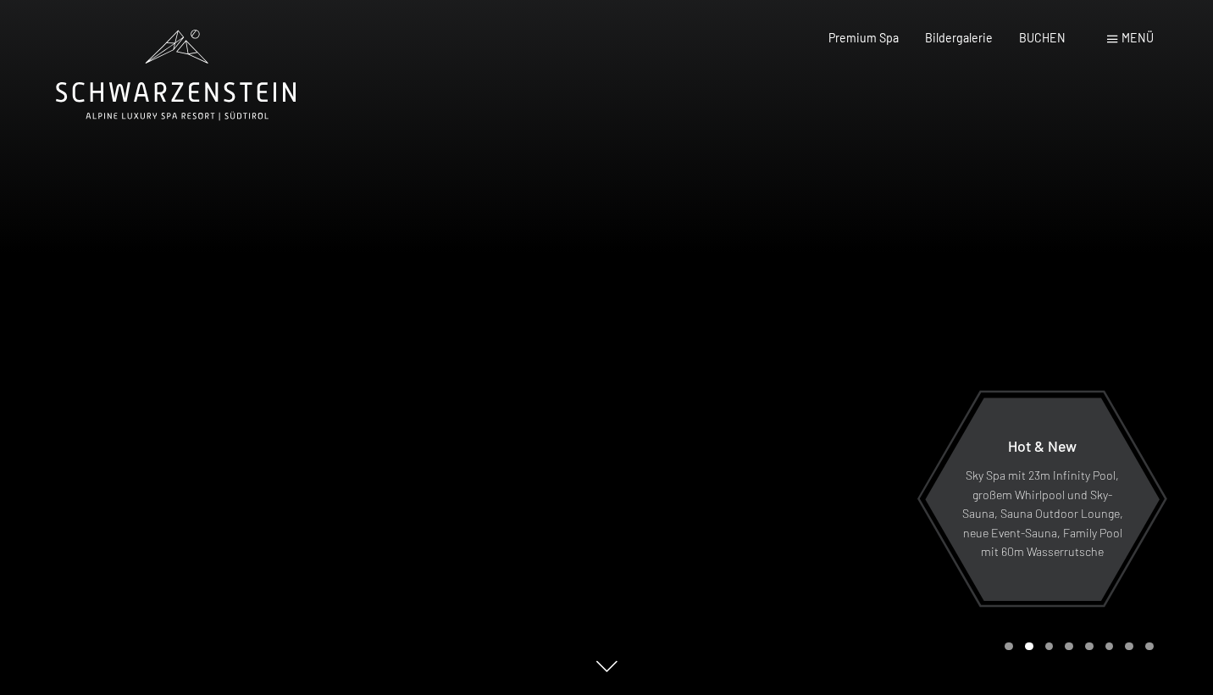
click at [900, 422] on div at bounding box center [910, 347] width 607 height 695
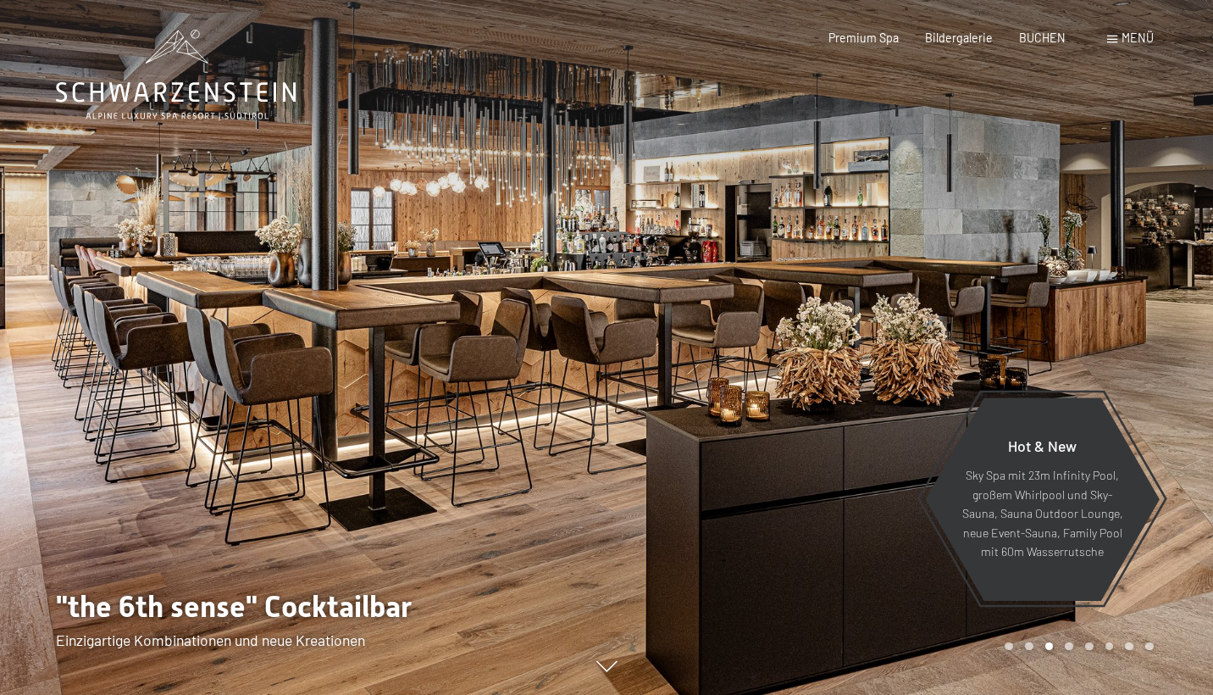
click at [900, 422] on div at bounding box center [910, 347] width 607 height 695
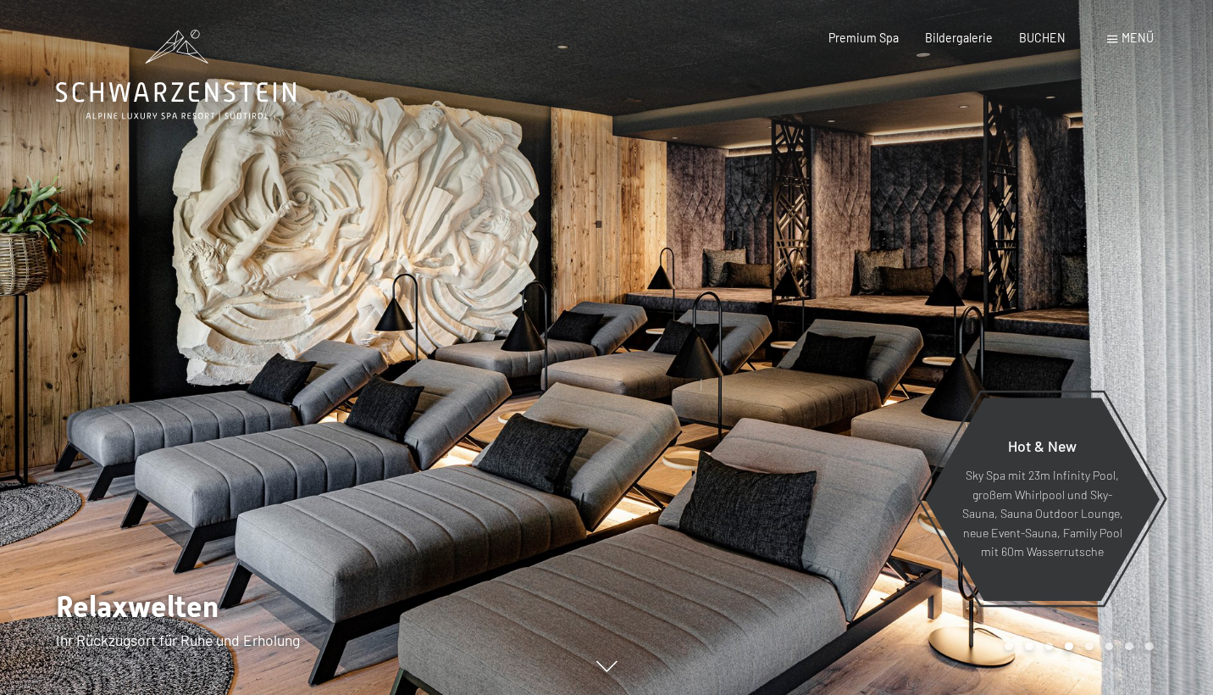
click at [900, 422] on div at bounding box center [910, 347] width 607 height 695
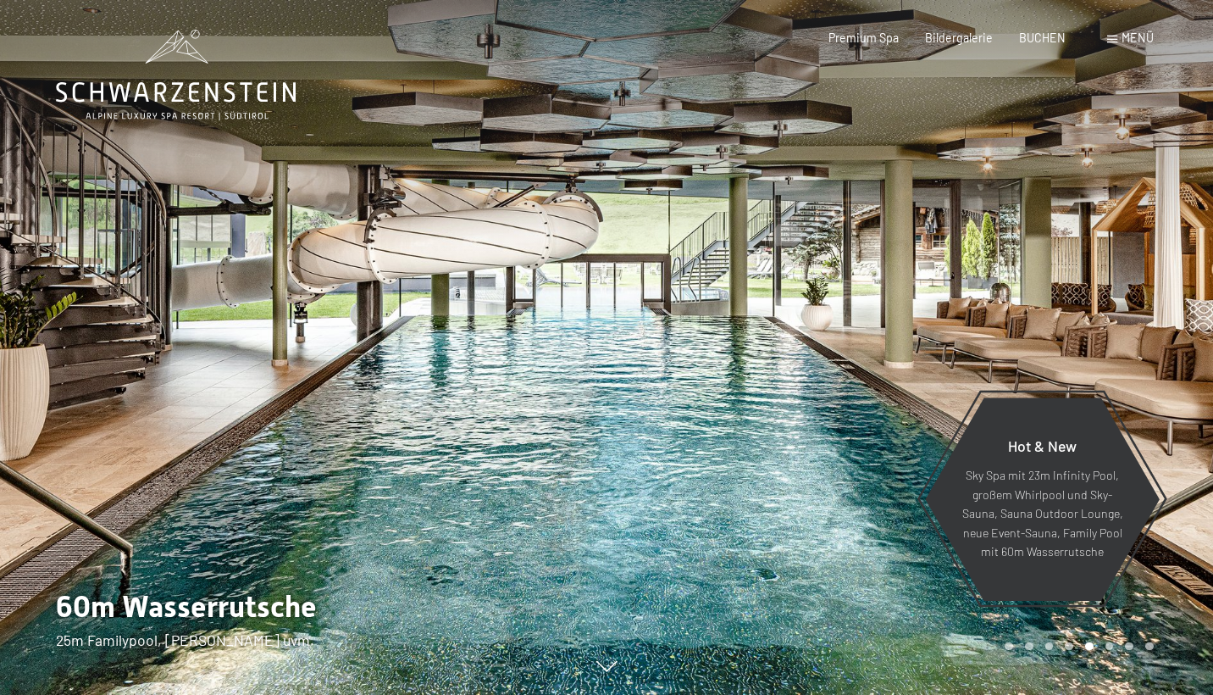
click at [900, 422] on div at bounding box center [910, 347] width 607 height 695
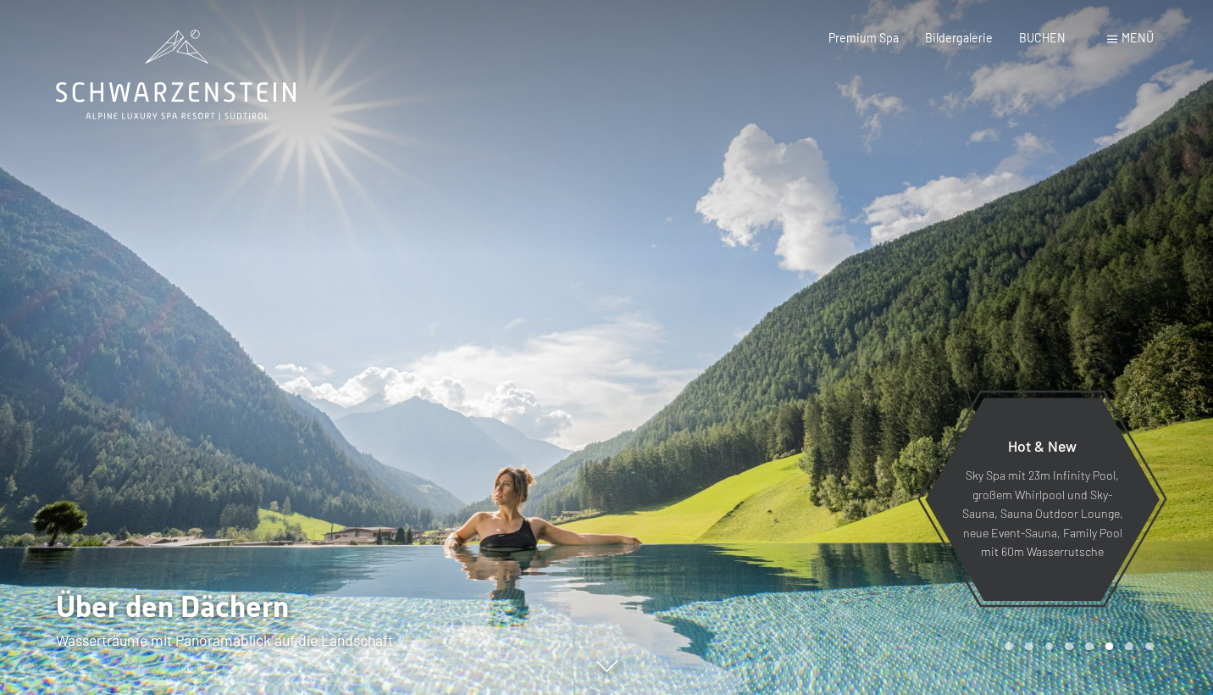
click at [900, 422] on div at bounding box center [910, 347] width 607 height 695
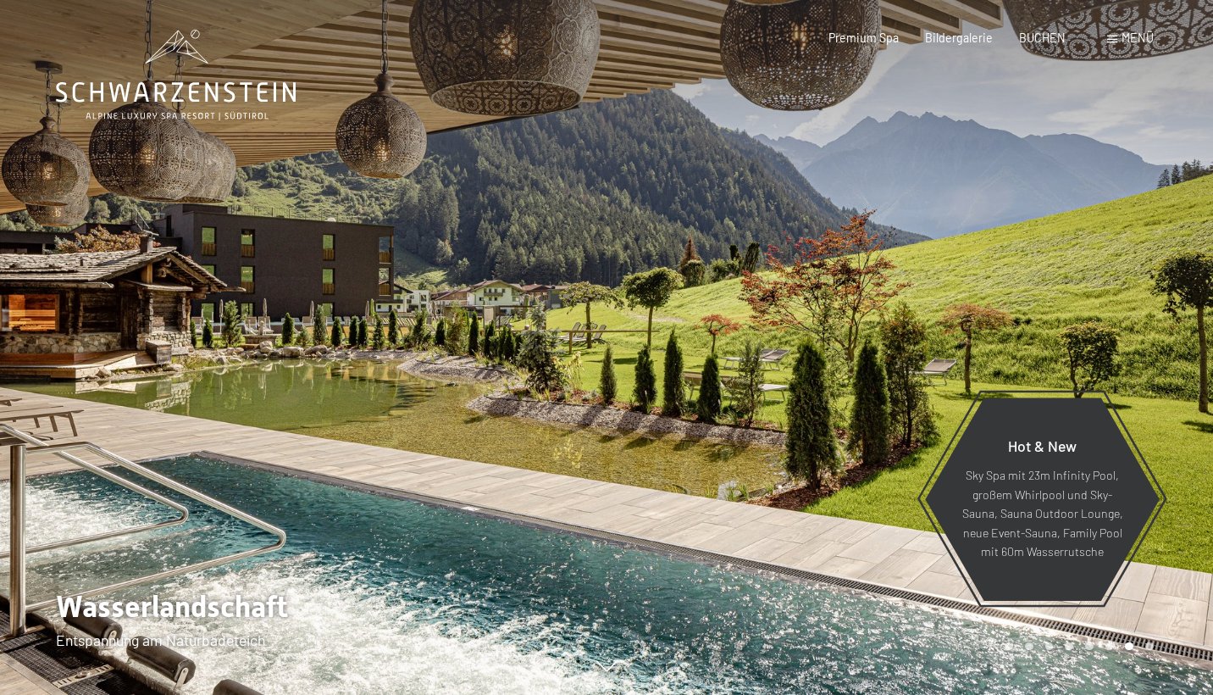
click at [900, 422] on div at bounding box center [910, 347] width 607 height 695
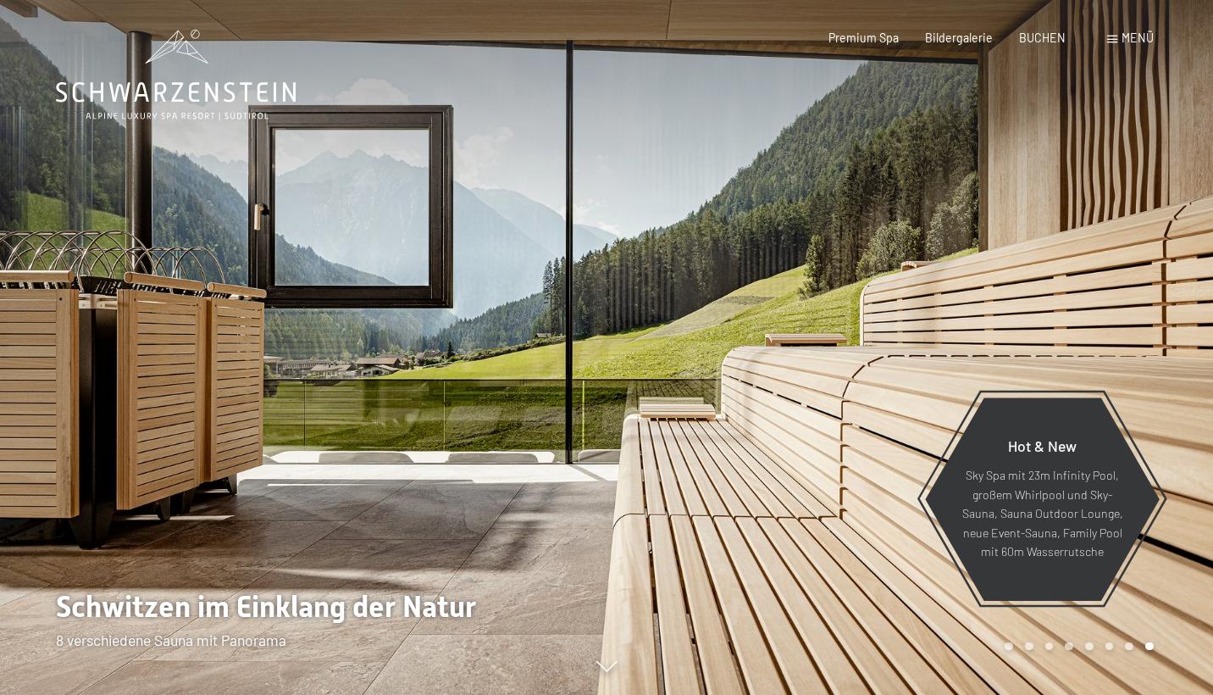
click at [900, 422] on div at bounding box center [910, 347] width 607 height 695
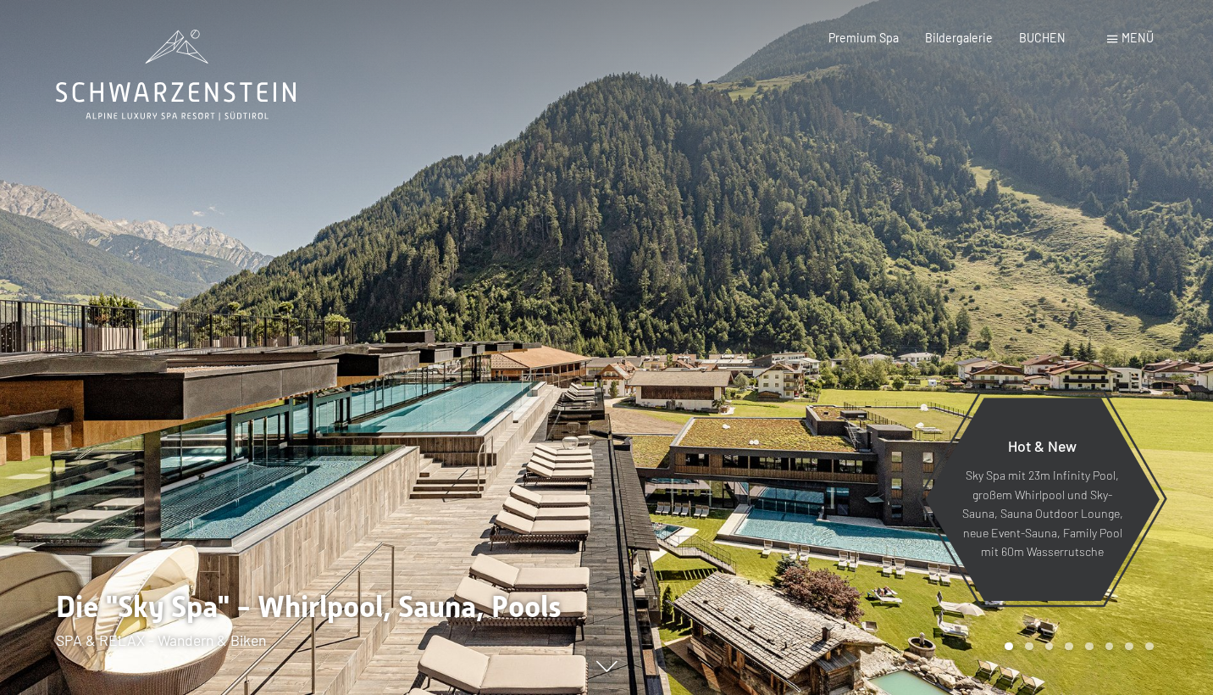
click at [900, 422] on div at bounding box center [910, 347] width 607 height 695
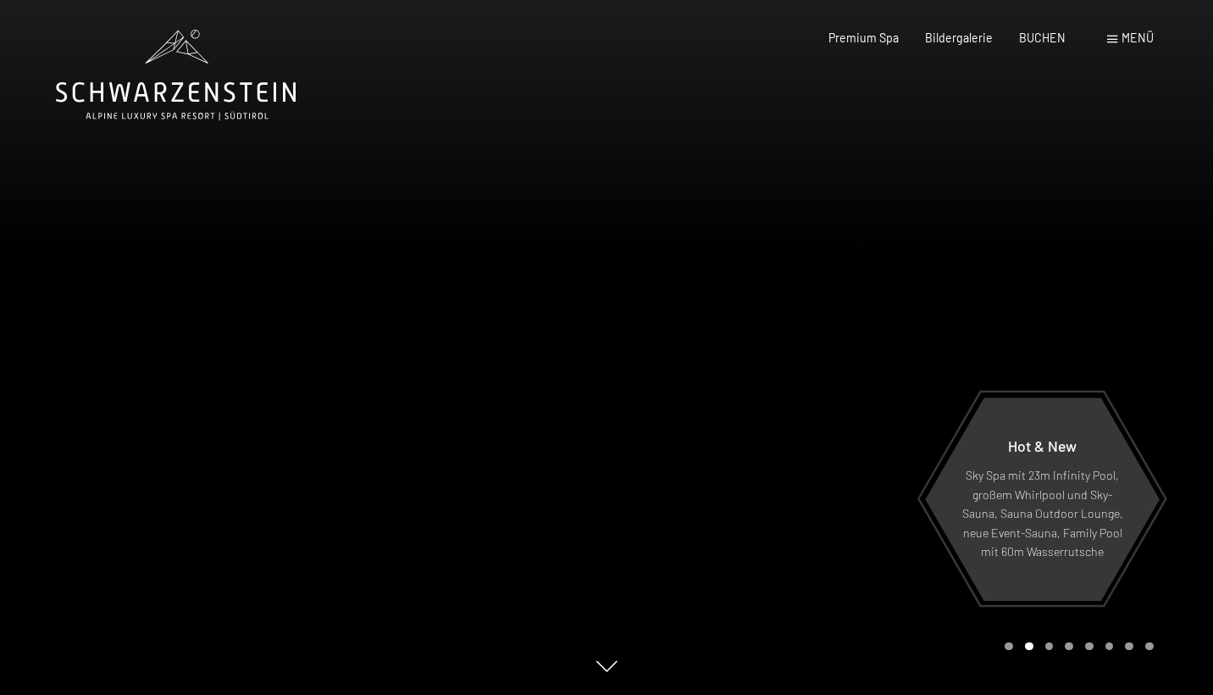
click at [913, 396] on div at bounding box center [910, 347] width 607 height 695
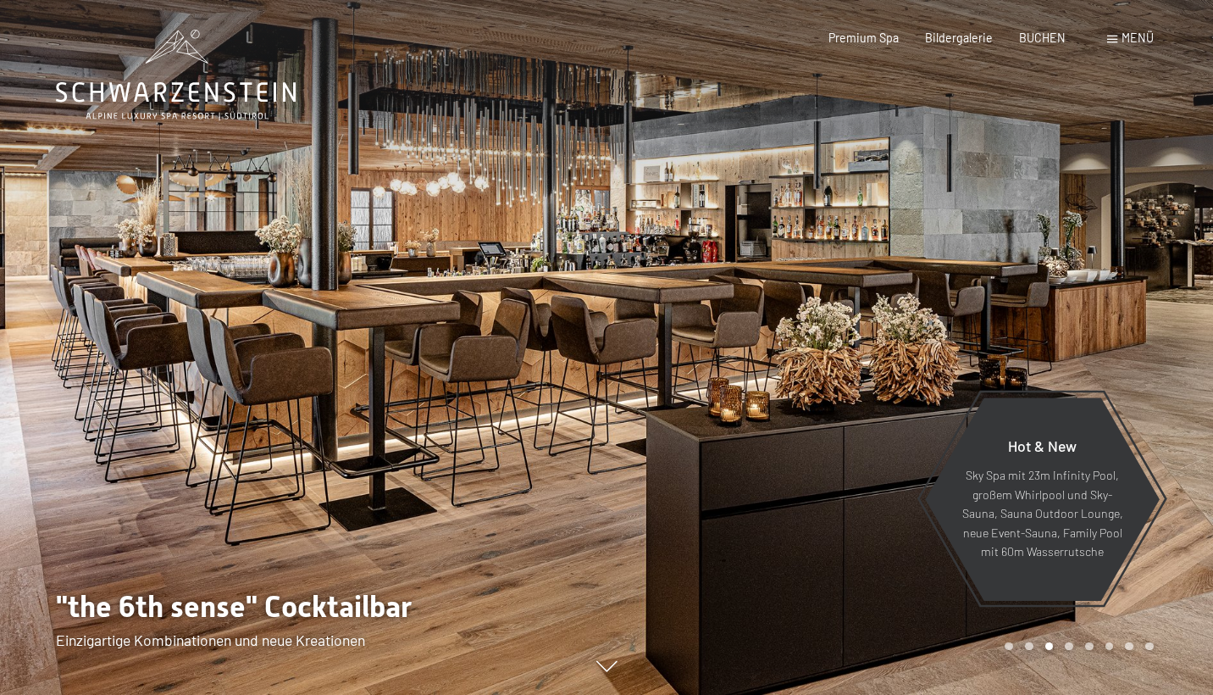
click at [913, 396] on div at bounding box center [910, 347] width 607 height 695
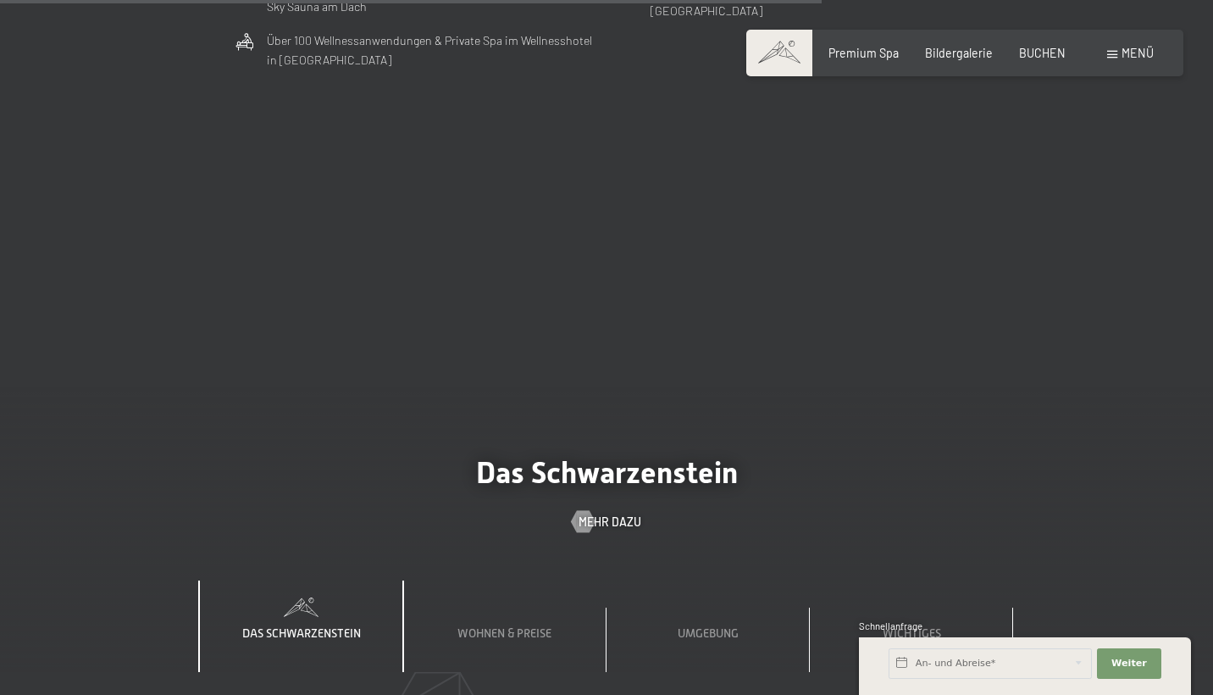
scroll to position [4702, 0]
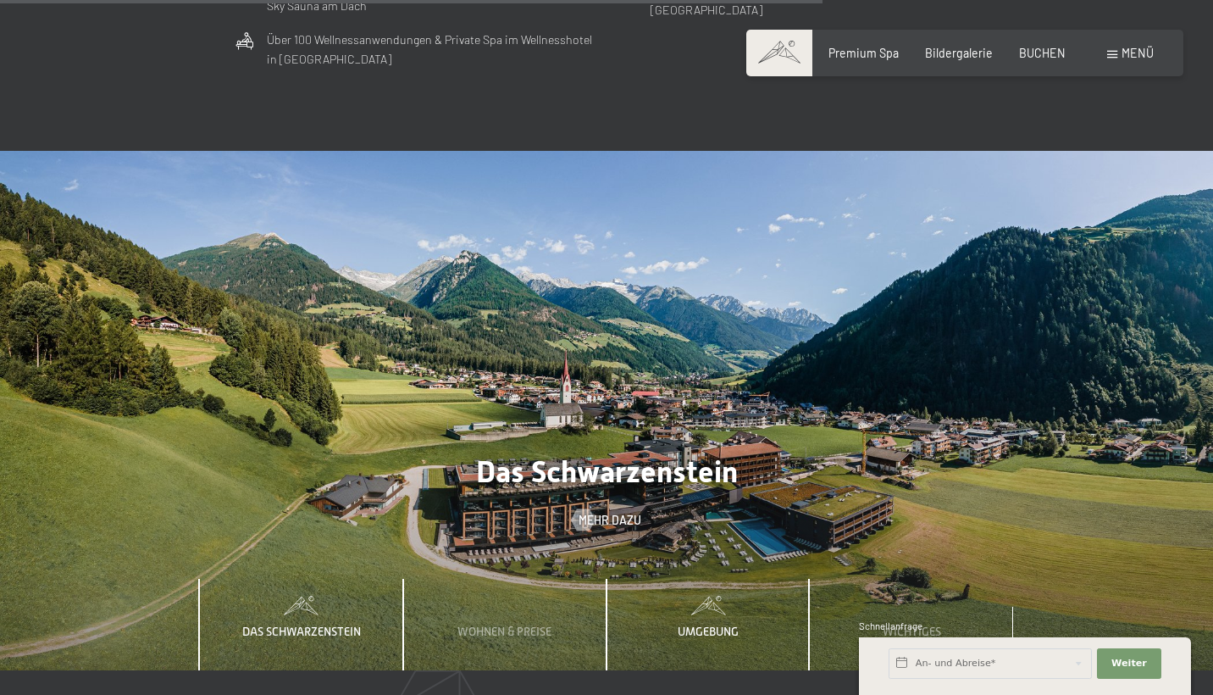
click at [760, 579] on div "Umgebung" at bounding box center [708, 624] width 203 height 91
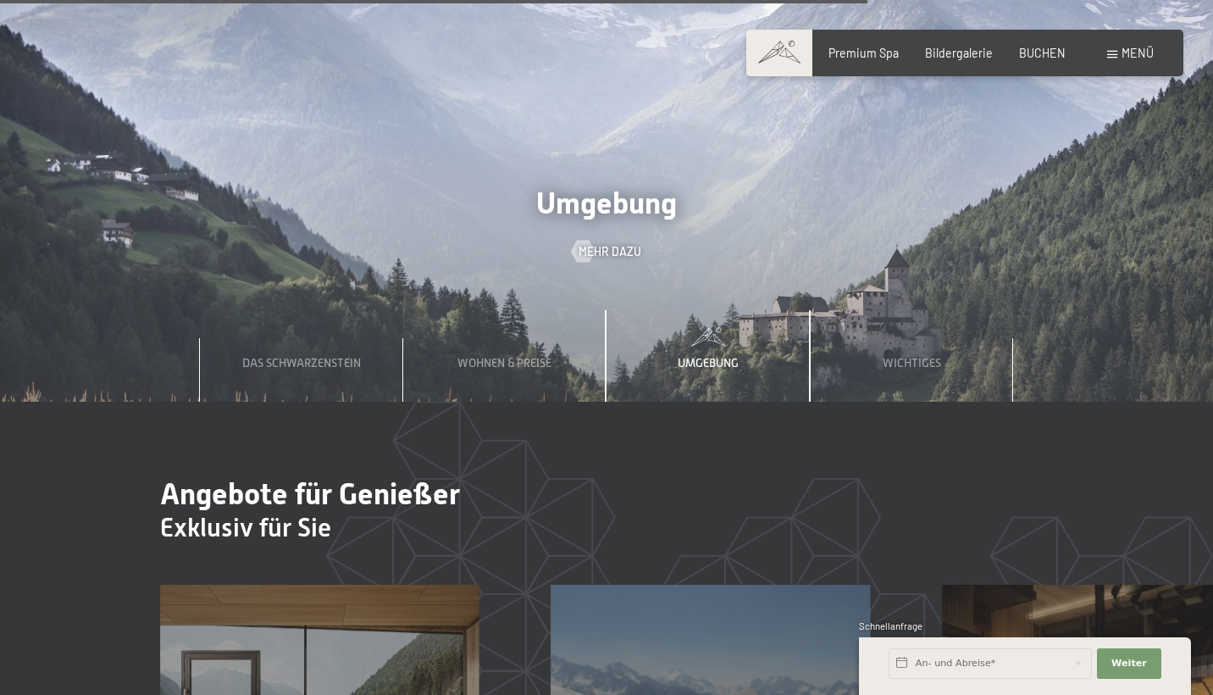
scroll to position [4962, 0]
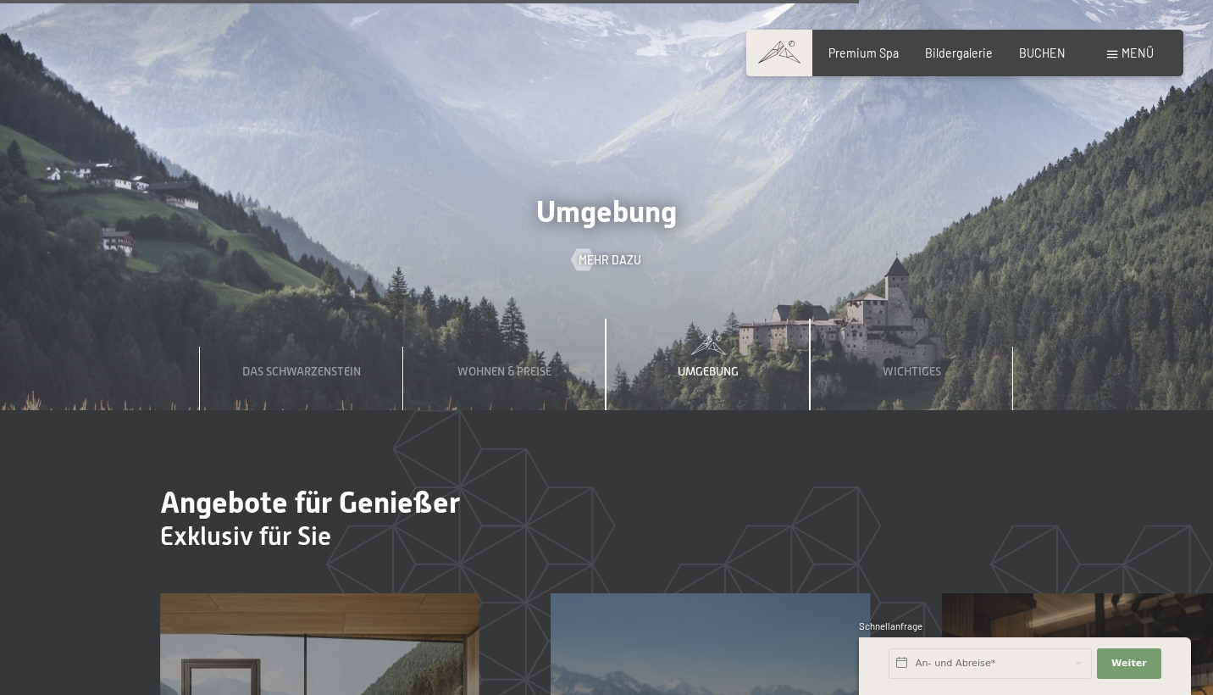
click at [698, 319] on div "Umgebung" at bounding box center [708, 364] width 83 height 91
click at [707, 335] on span at bounding box center [708, 344] width 203 height 19
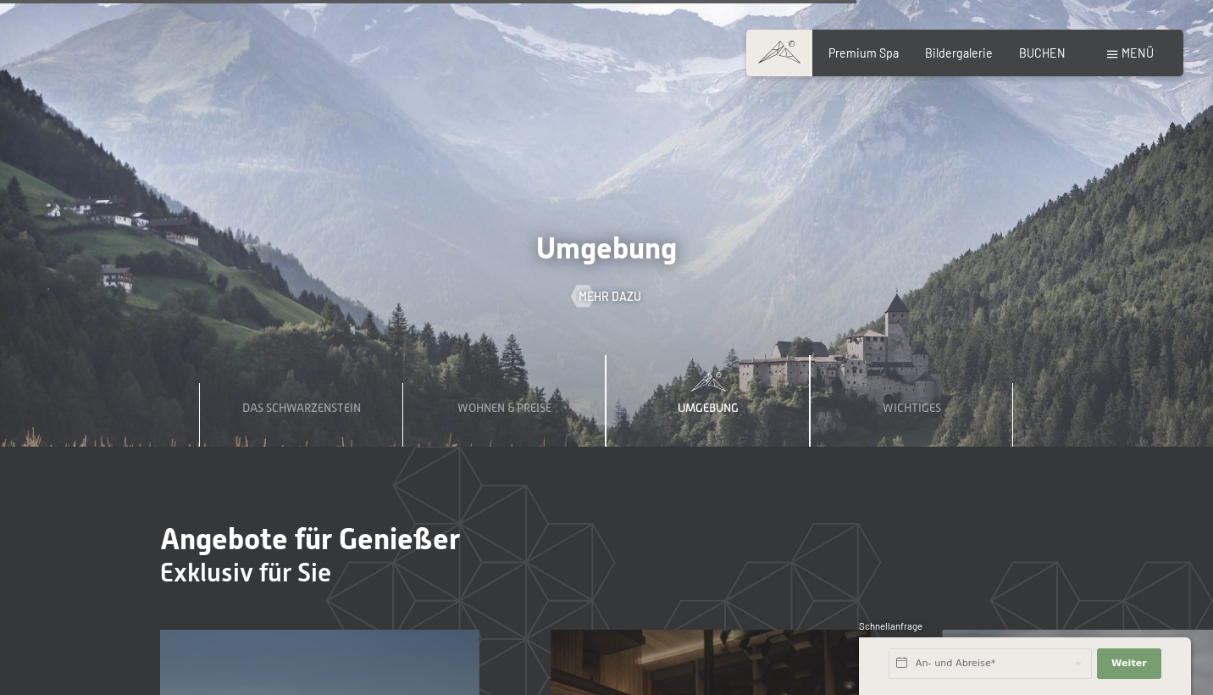
scroll to position [4869, 0]
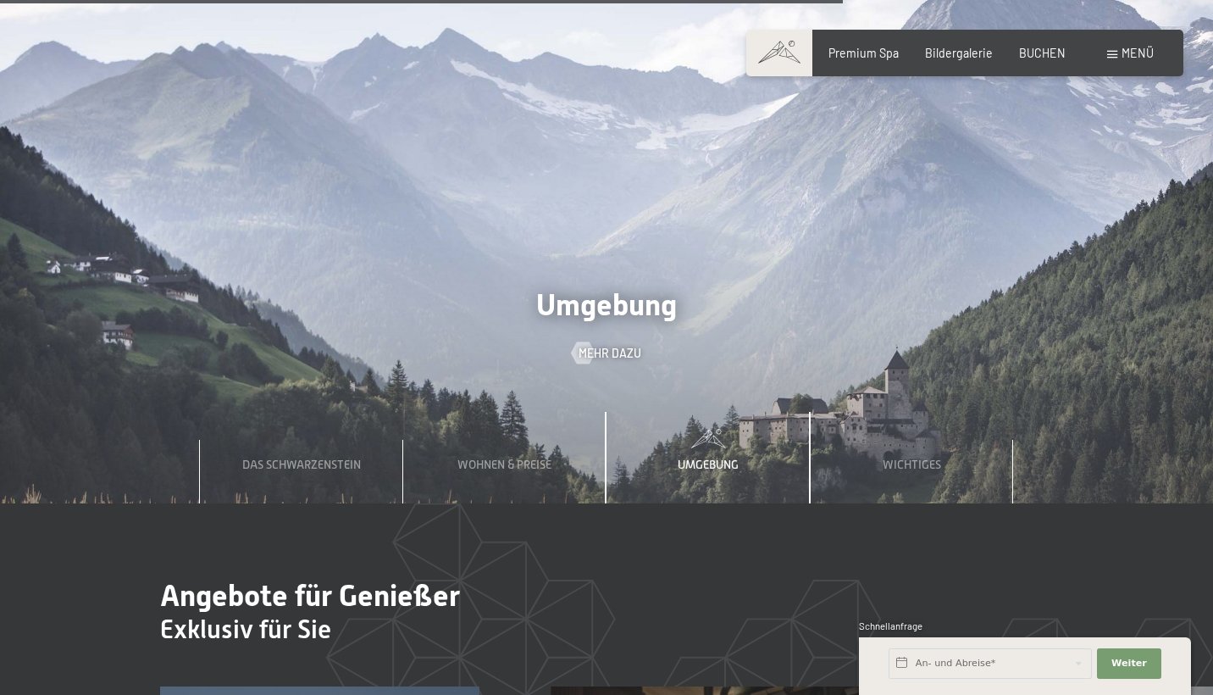
click at [529, 391] on span "Einwilligung Marketing*" at bounding box center [512, 395] width 140 height 17
click at [434, 391] on input "Einwilligung Marketing*" at bounding box center [425, 395] width 17 height 17
checkbox input "false"
click at [527, 412] on div "Wohnen & Preise" at bounding box center [504, 457] width 116 height 91
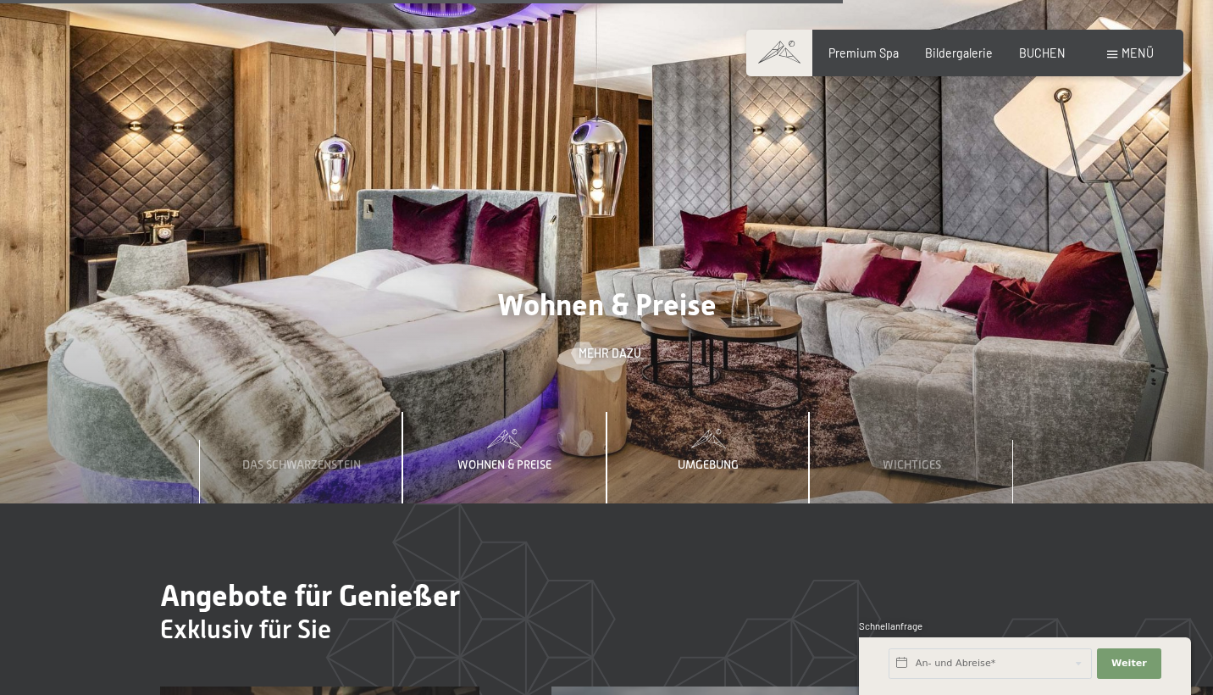
click at [718, 457] on span "Umgebung" at bounding box center [708, 464] width 61 height 14
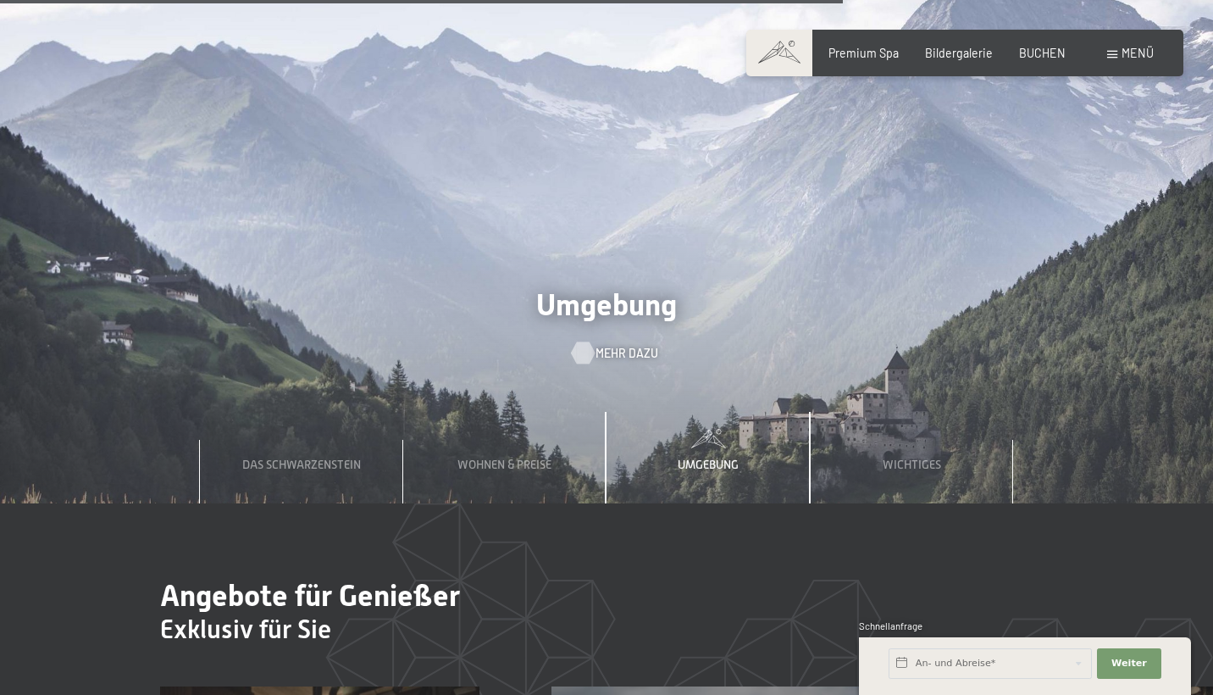
click at [611, 345] on span "Mehr dazu" at bounding box center [627, 353] width 63 height 17
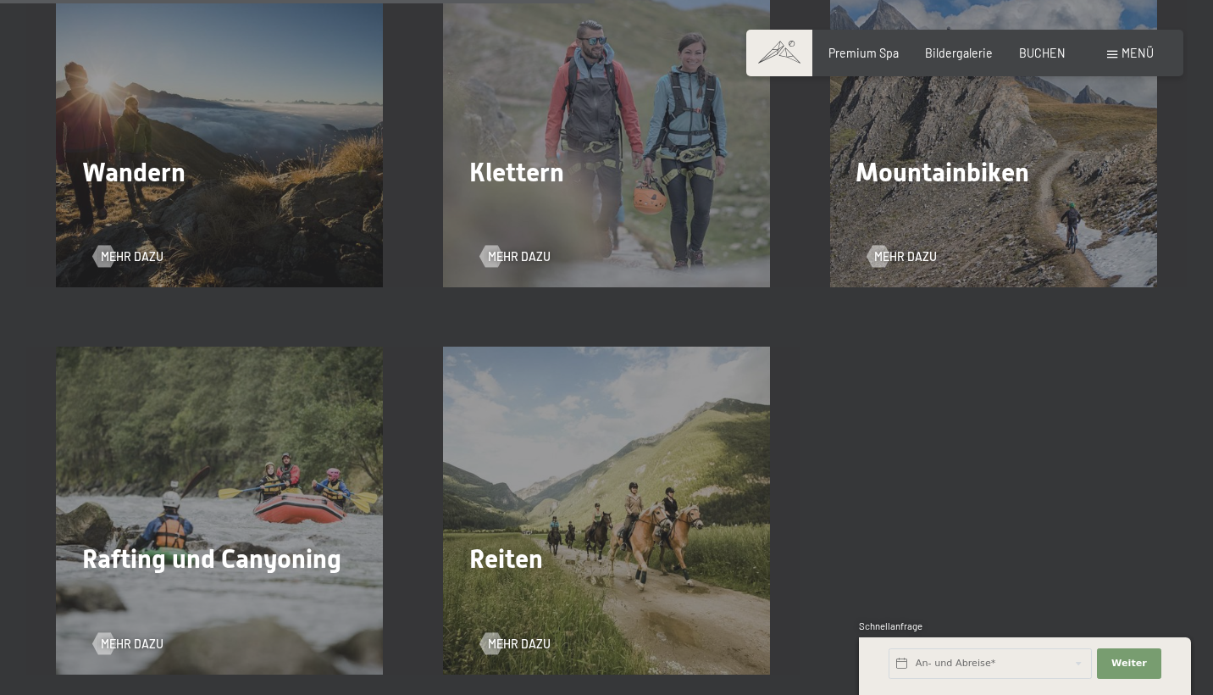
scroll to position [2416, 0]
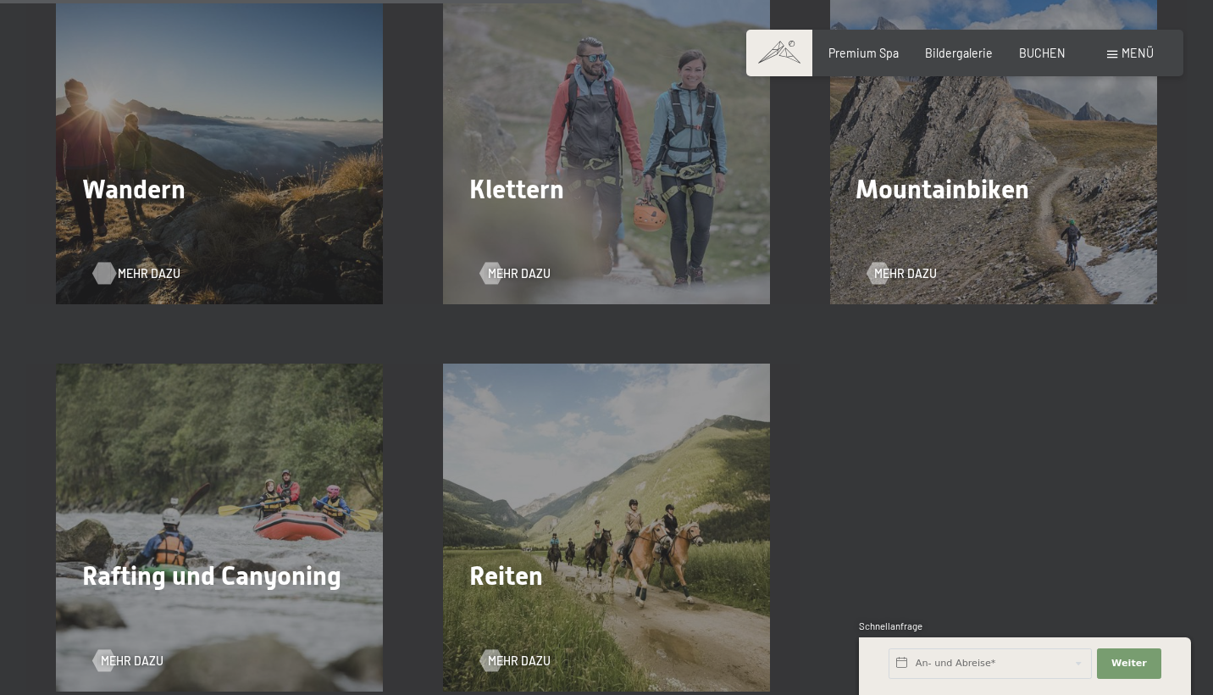
click at [155, 265] on span "Mehr dazu" at bounding box center [149, 273] width 63 height 17
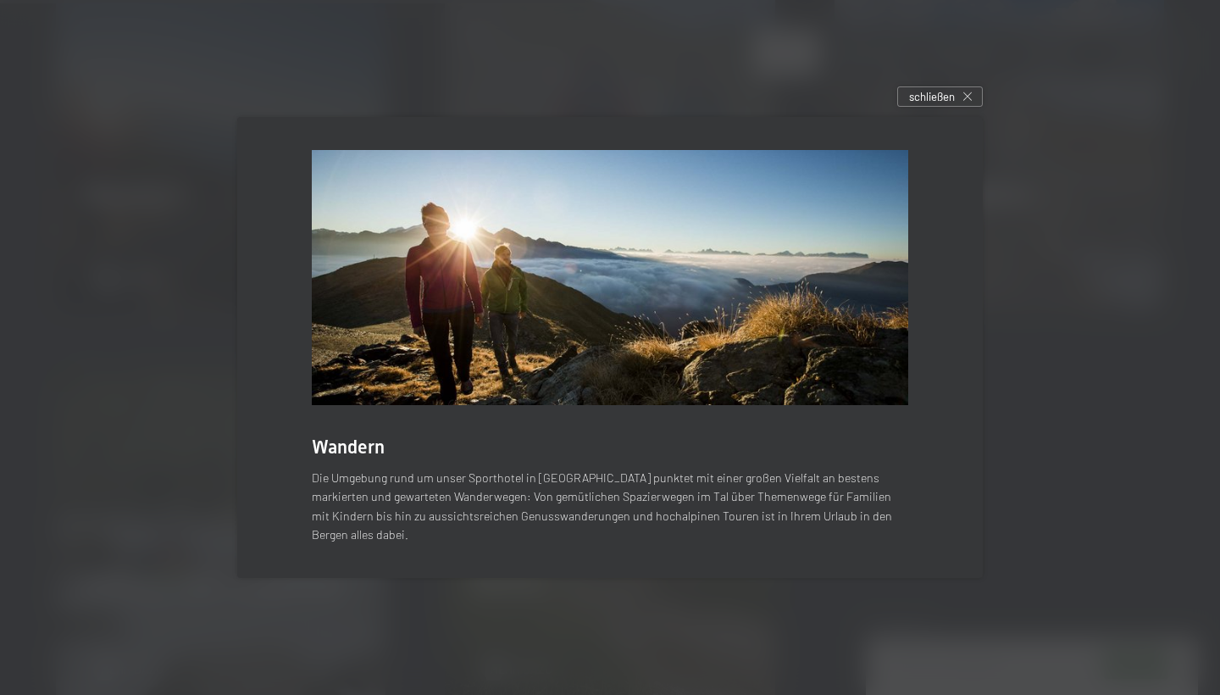
click at [479, 154] on div "Wandern Die Umgebung rund um unser Sporthotel in Südtirol punktet mit einer gro…" at bounding box center [609, 348] width 745 height 462
click at [472, 94] on div at bounding box center [610, 347] width 1220 height 695
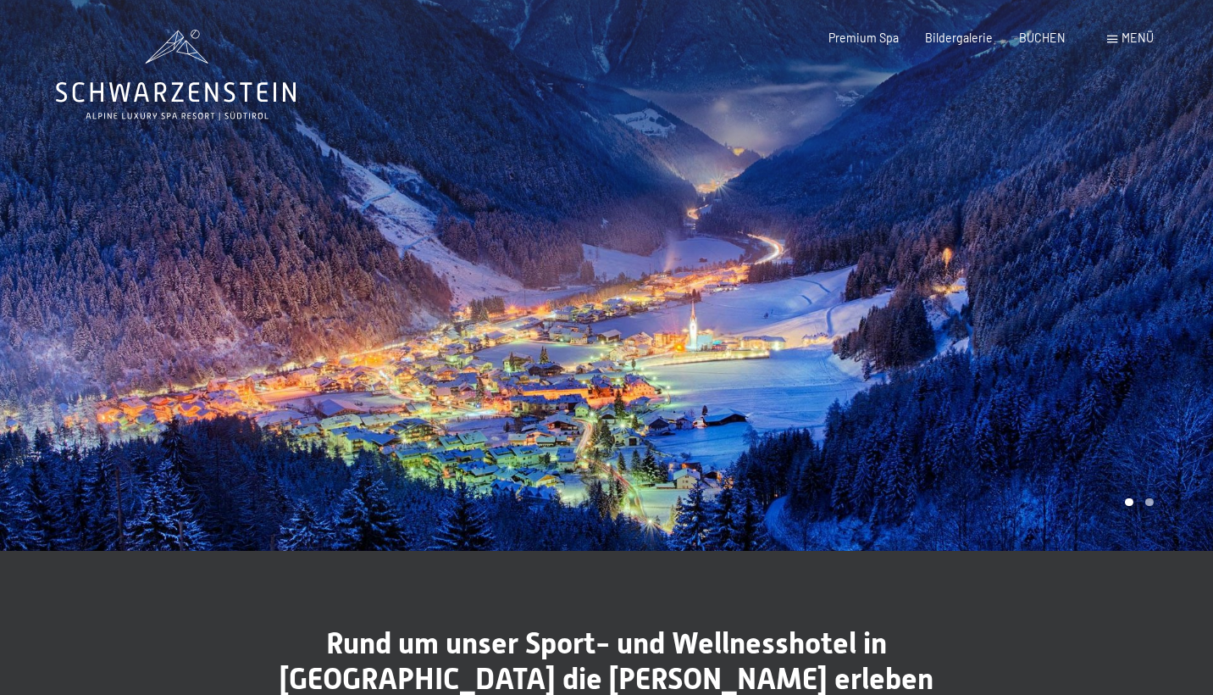
scroll to position [0, 0]
